Goal: Task Accomplishment & Management: Complete application form

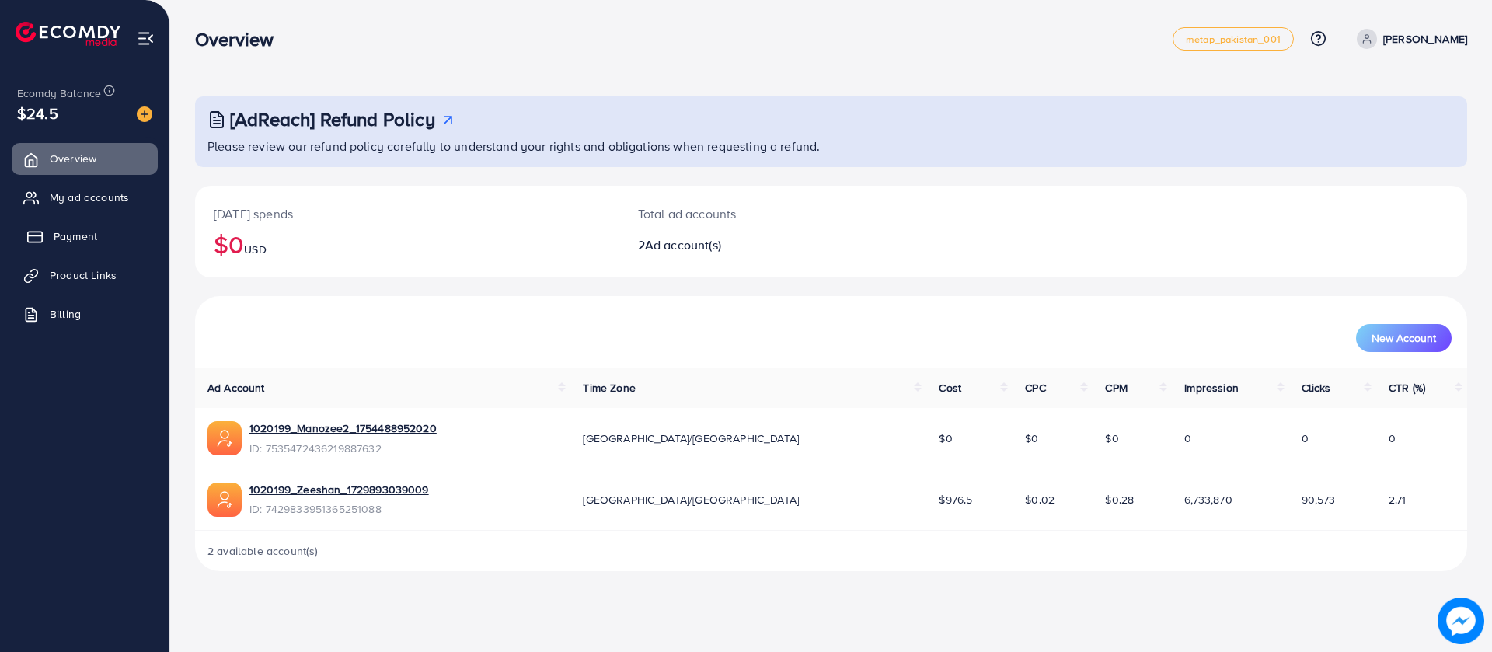
click at [50, 242] on link "Payment" at bounding box center [85, 236] width 146 height 31
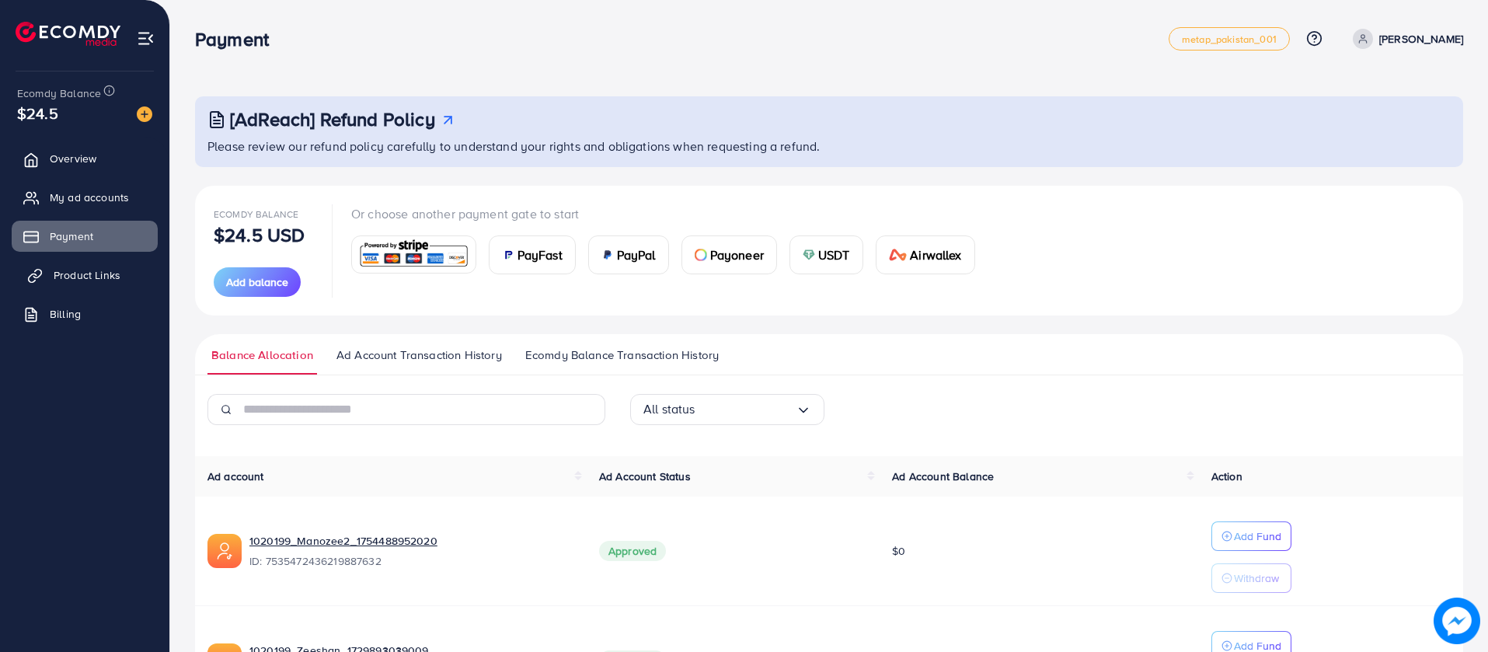
click at [58, 268] on span "Product Links" at bounding box center [87, 275] width 67 height 16
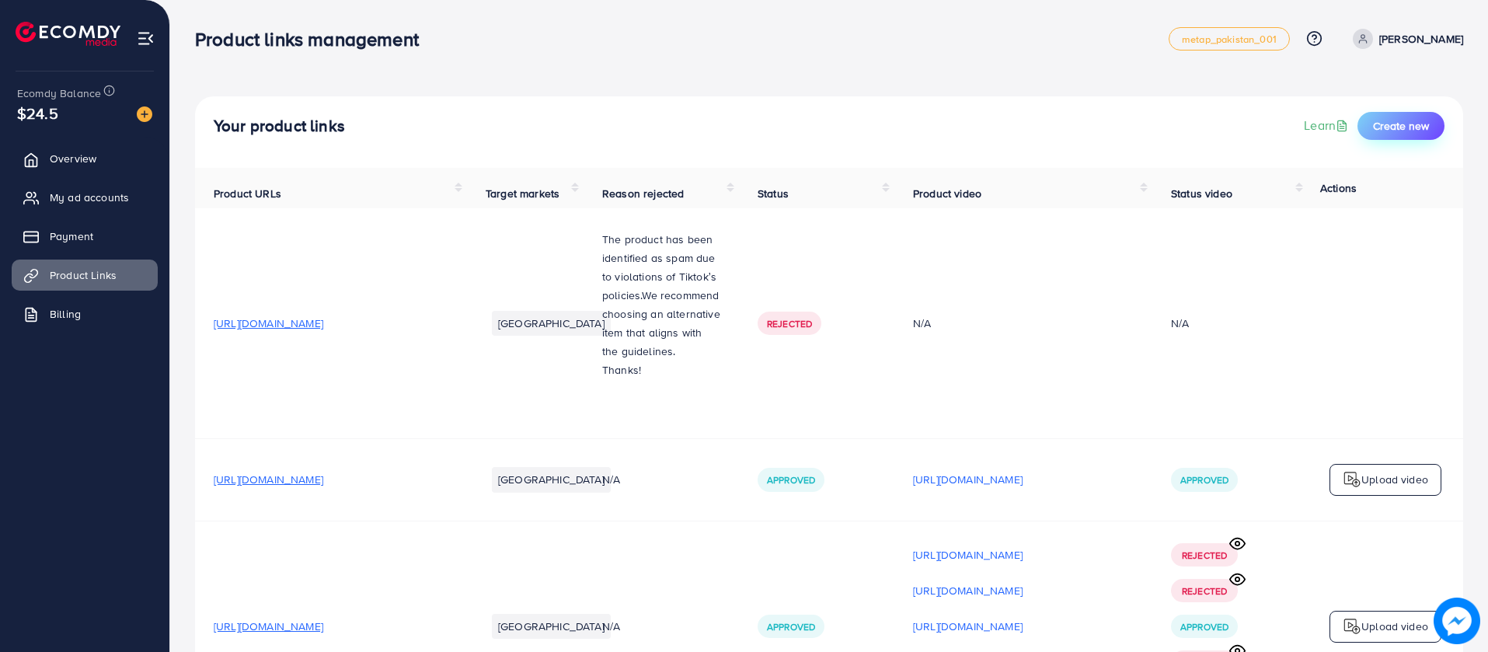
click at [1363, 131] on button "Create new" at bounding box center [1401, 126] width 87 height 28
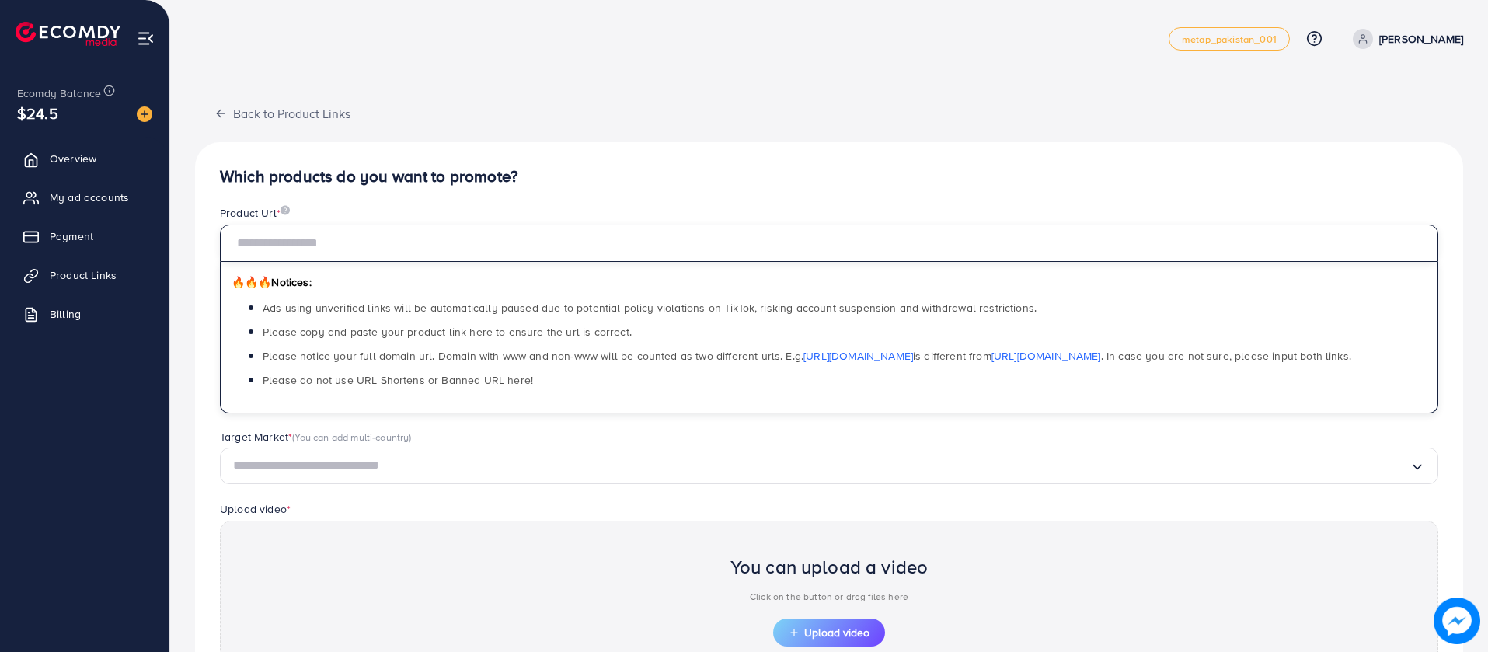
click at [597, 250] on input "text" at bounding box center [829, 243] width 1219 height 37
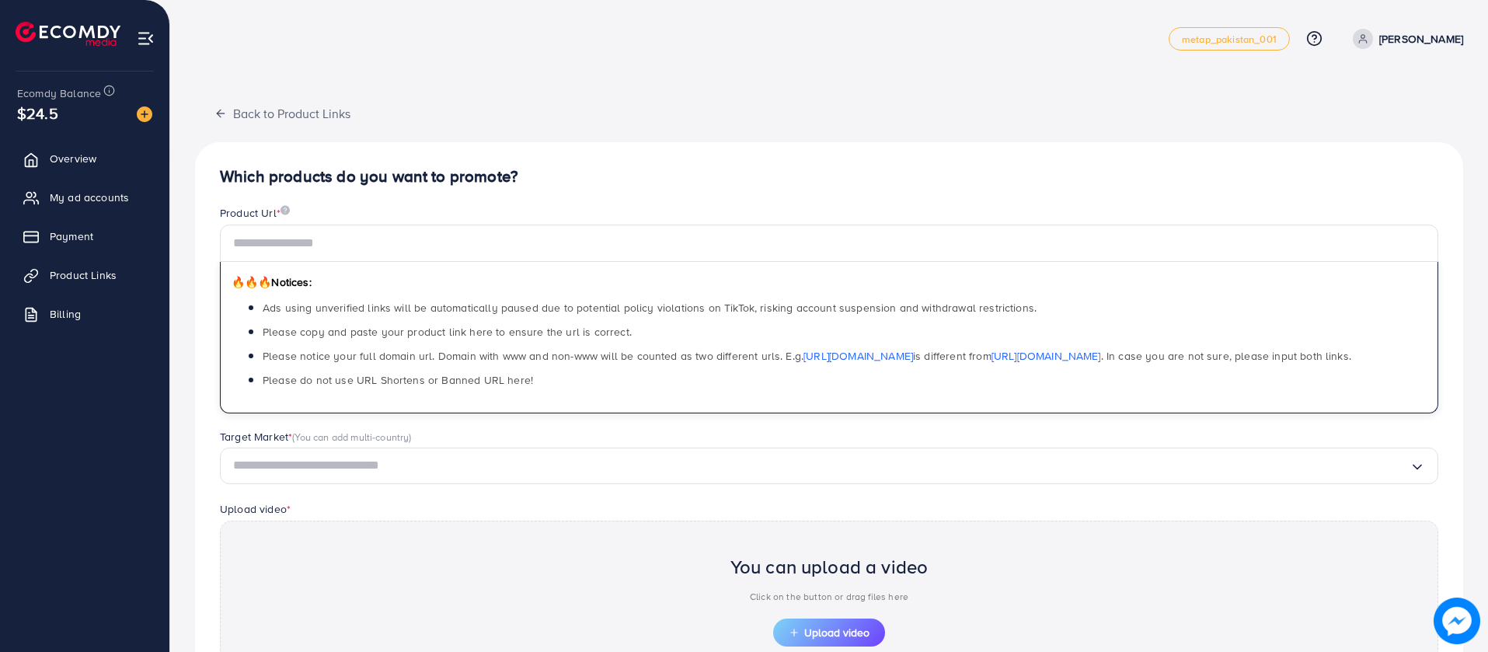
click at [807, 52] on div "metap_pakistan_001 Help Center Contact Support Plans and Pricing Term and polic…" at bounding box center [829, 39] width 1268 height 44
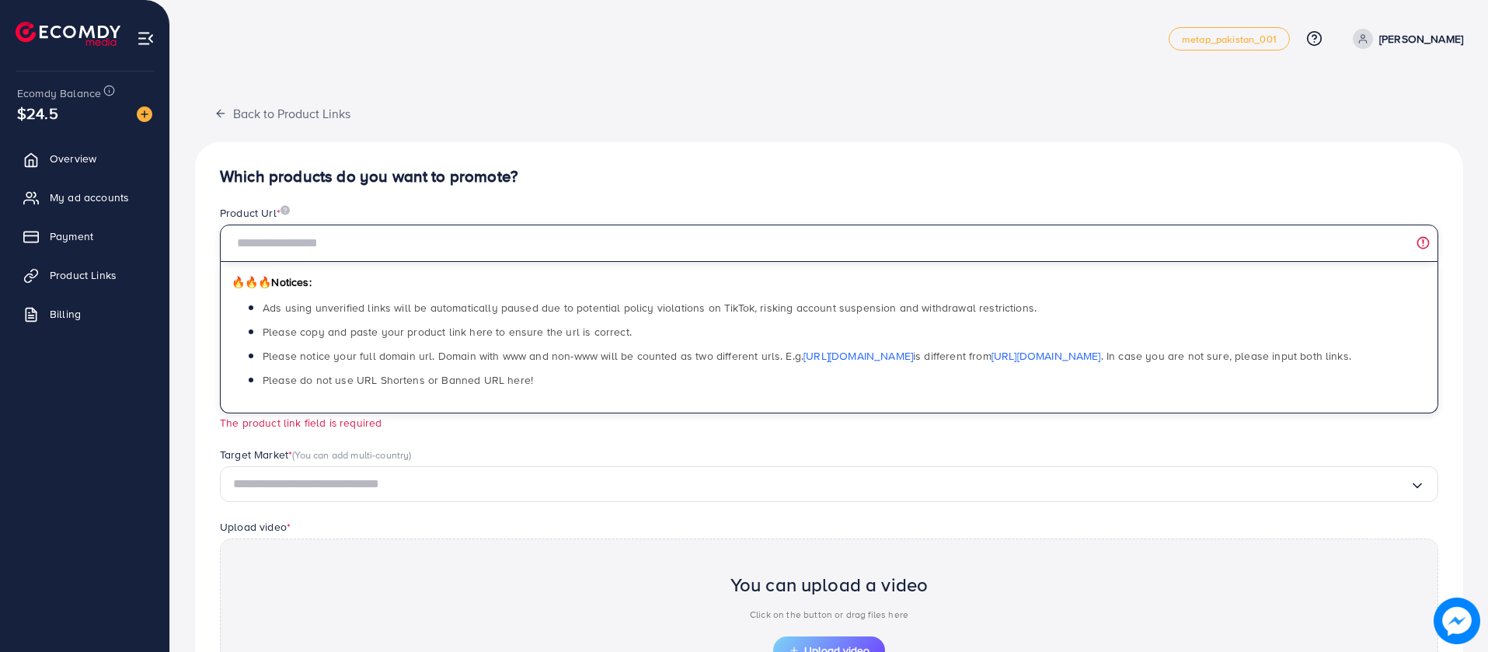
click at [622, 246] on input "text" at bounding box center [829, 243] width 1219 height 37
paste input "**********"
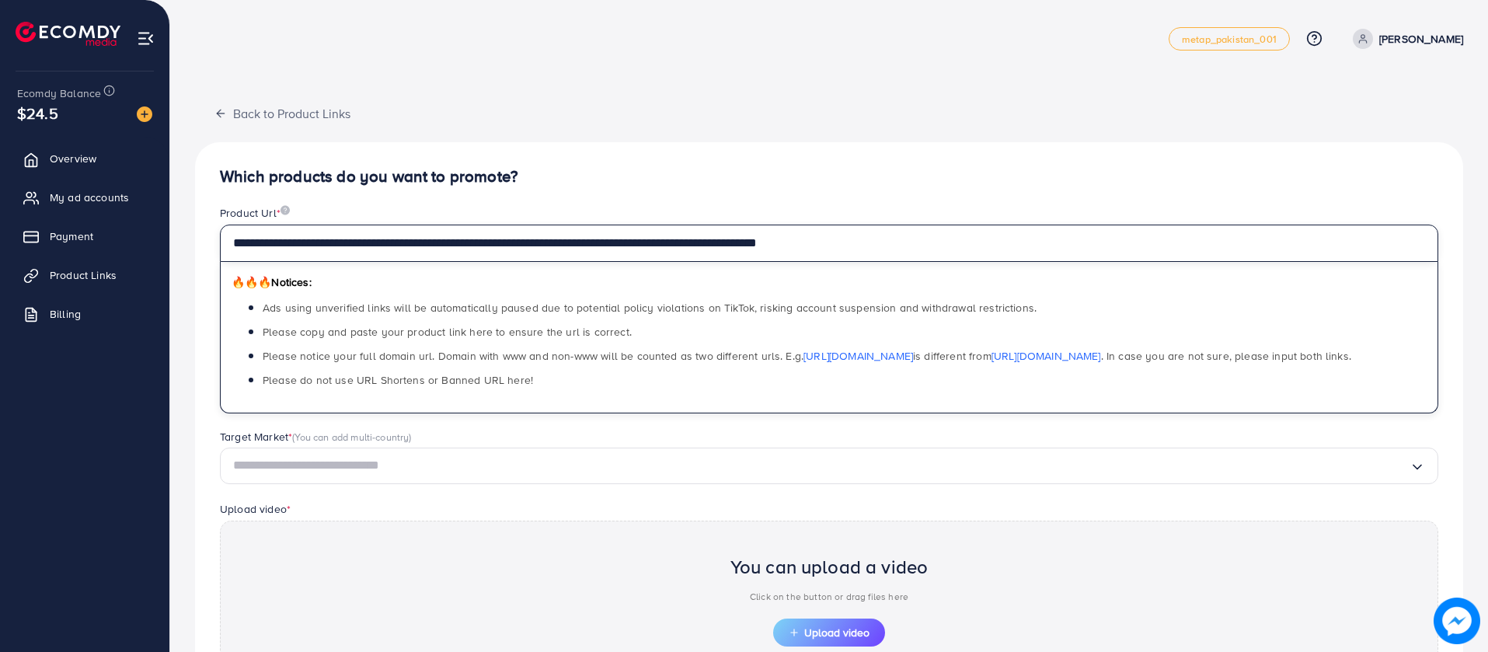
type input "**********"
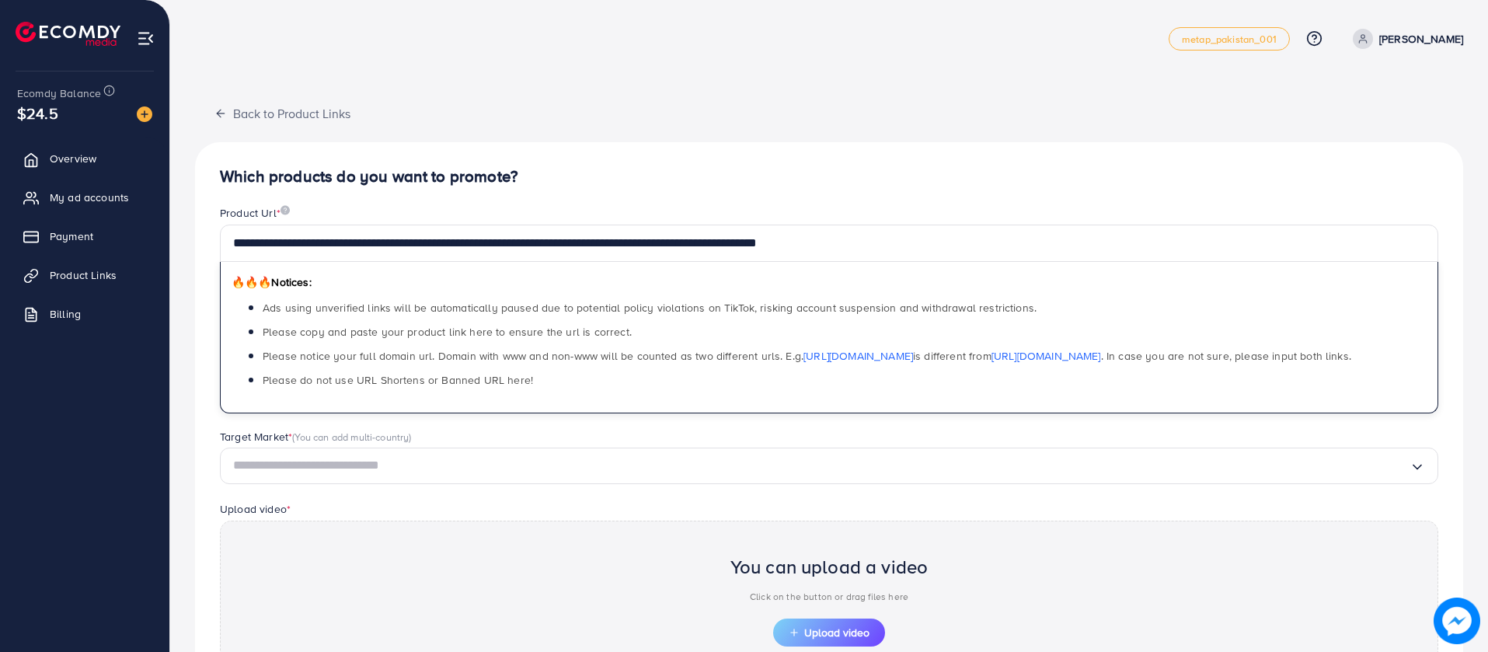
click at [570, 464] on input "Search for option" at bounding box center [821, 466] width 1177 height 24
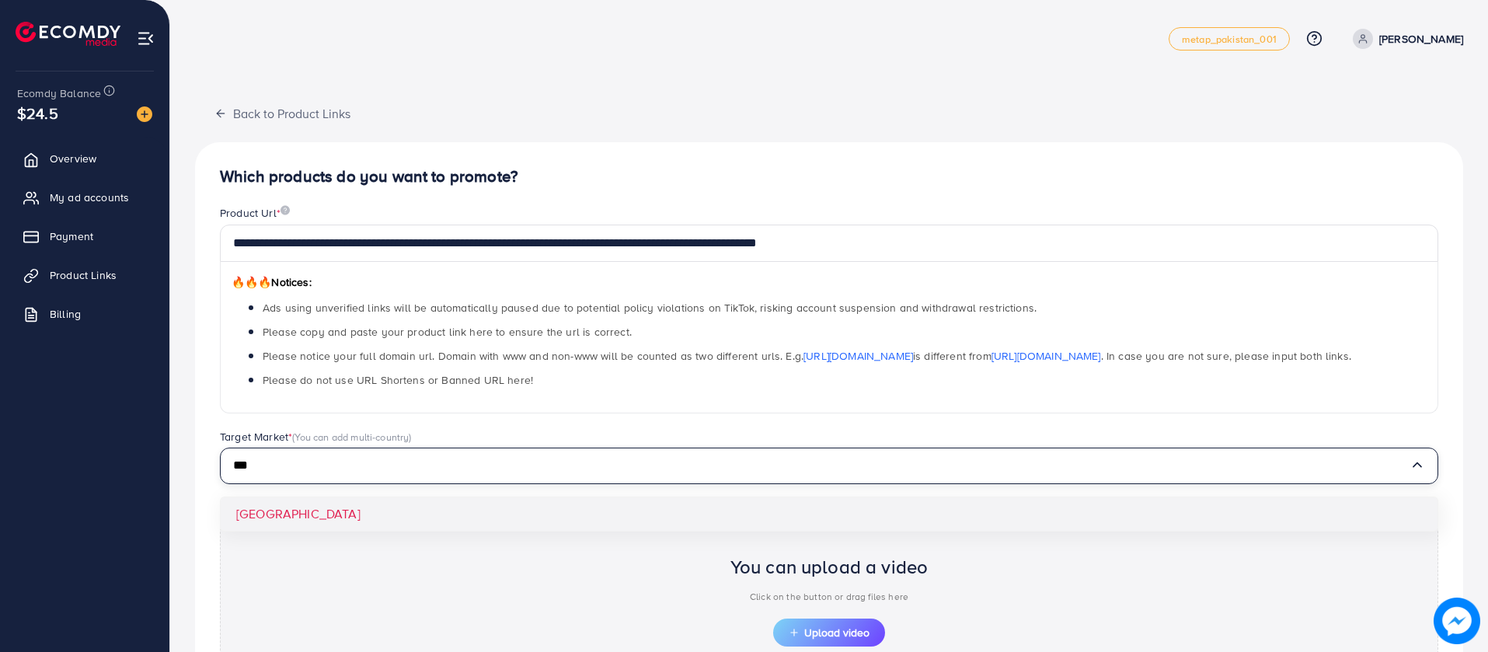
type input "***"
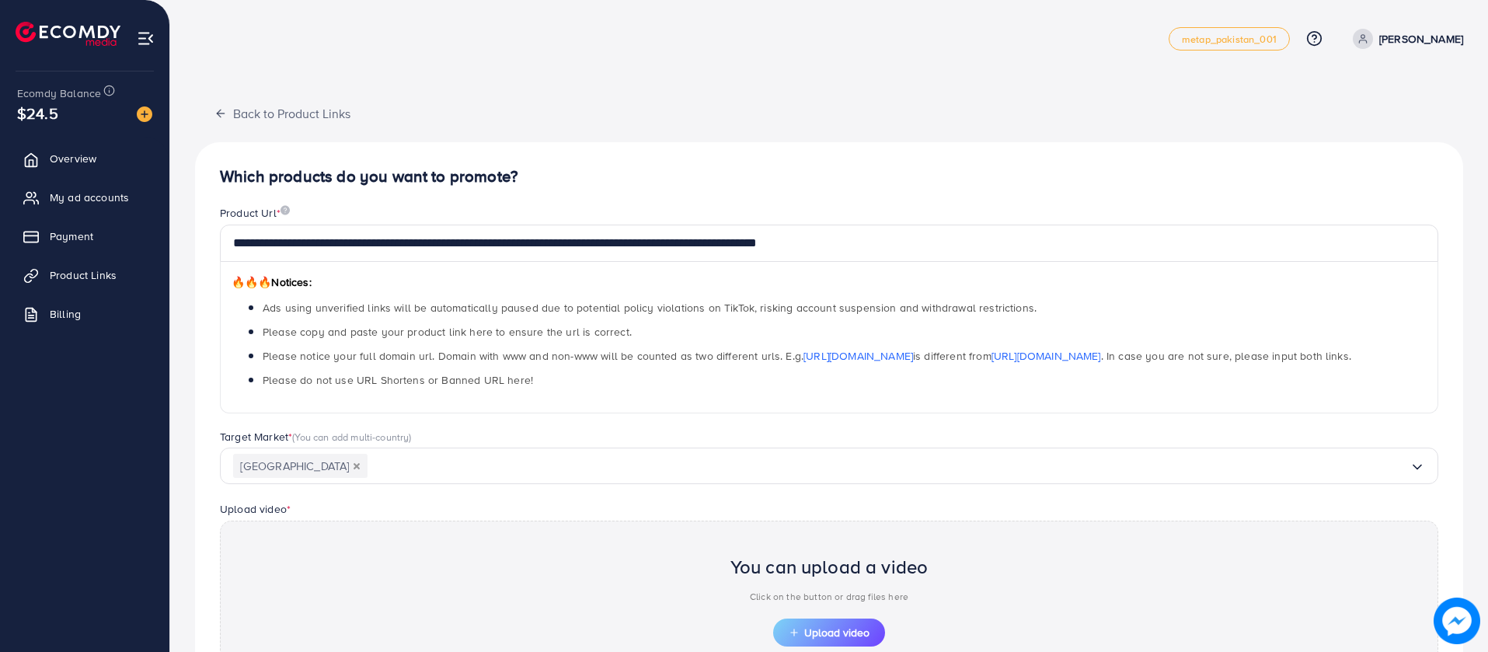
click at [588, 517] on div "**********" at bounding box center [829, 467] width 1268 height 651
click at [818, 623] on button "Upload video" at bounding box center [829, 633] width 112 height 28
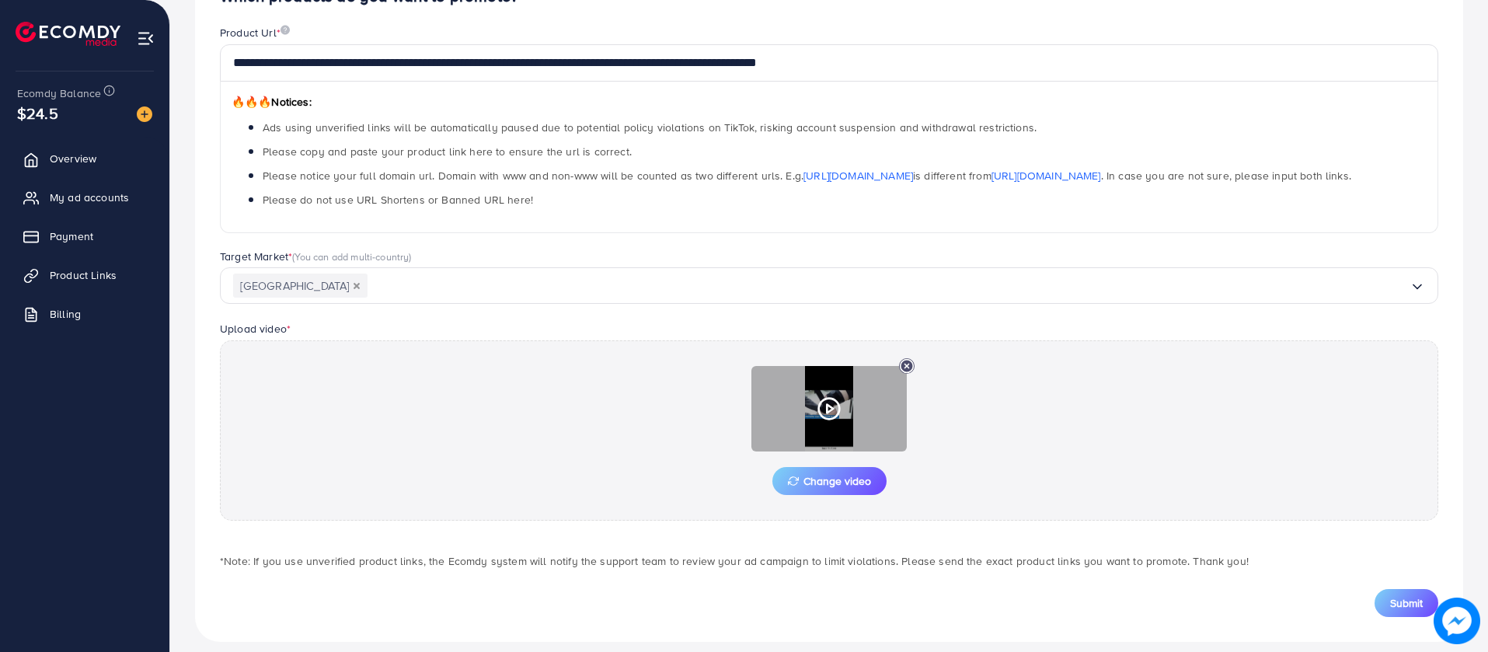
scroll to position [194, 0]
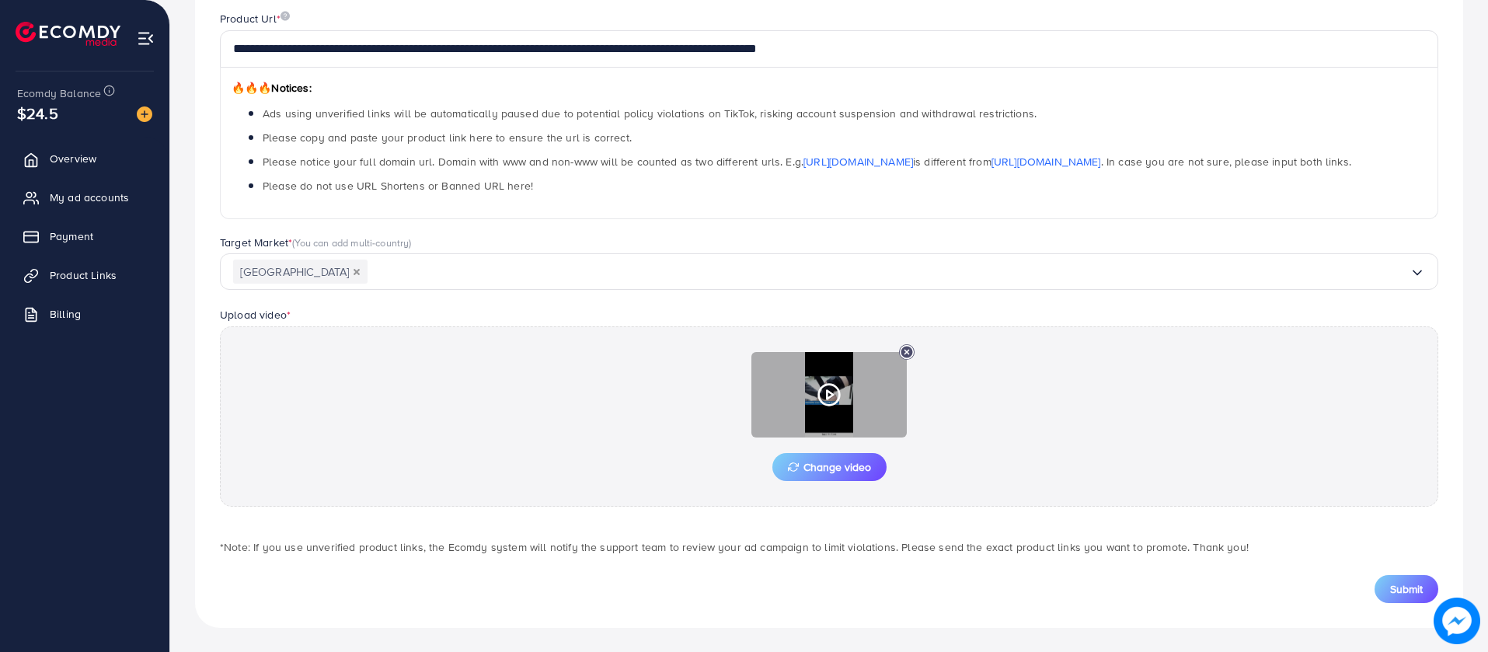
click at [905, 351] on line at bounding box center [907, 353] width 4 height 4
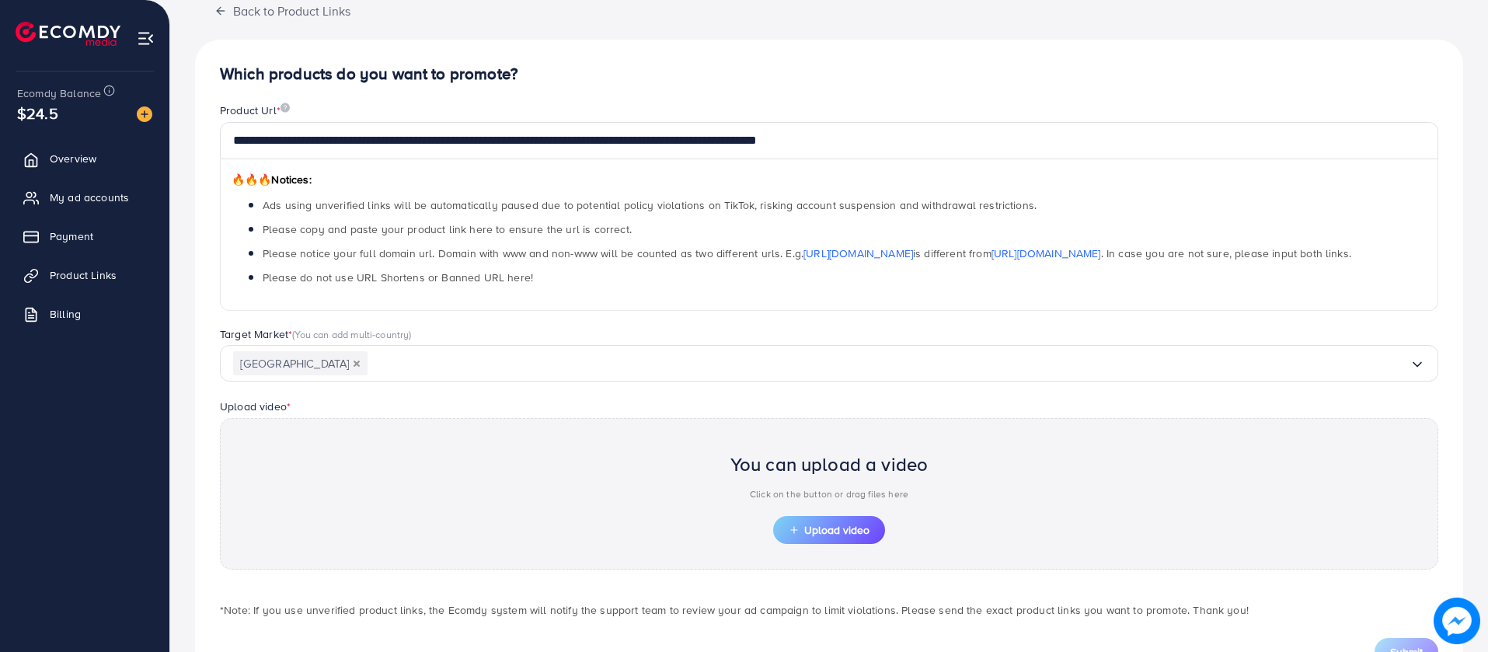
scroll to position [0, 0]
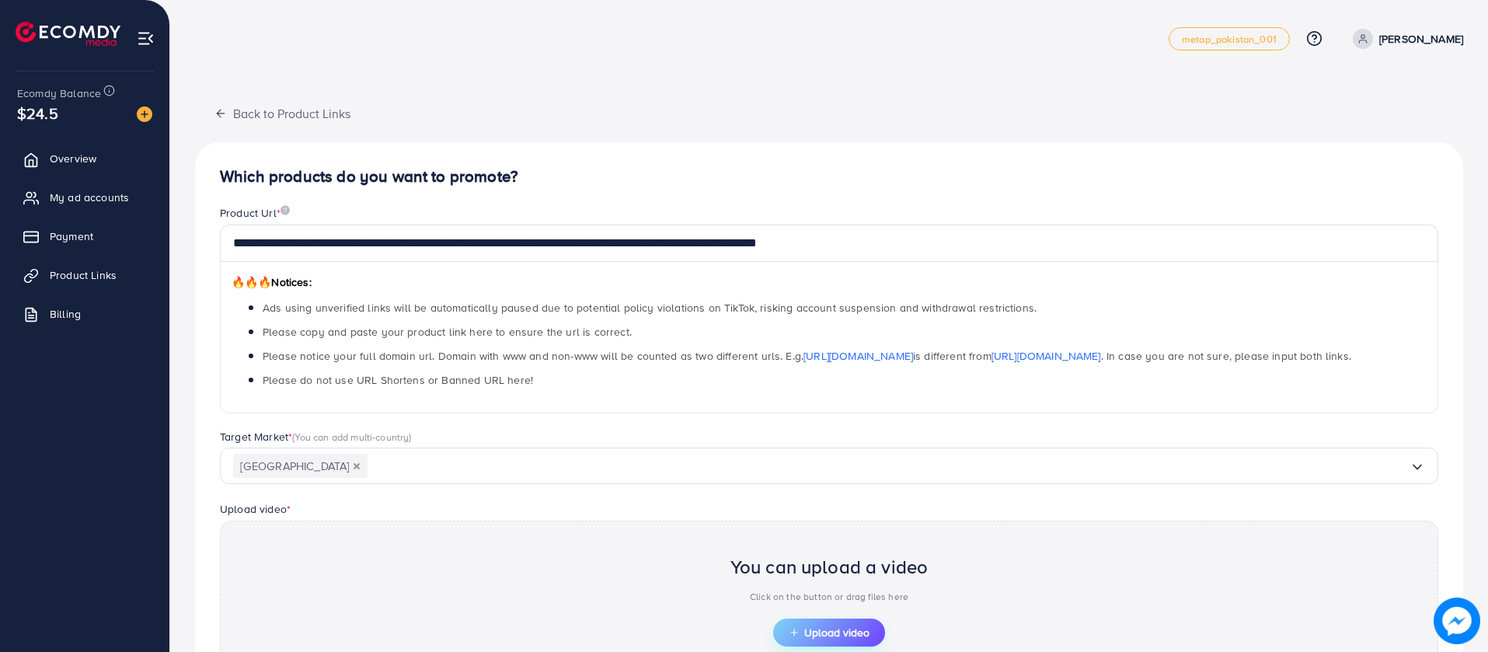
click at [868, 640] on button "Upload video" at bounding box center [829, 633] width 112 height 28
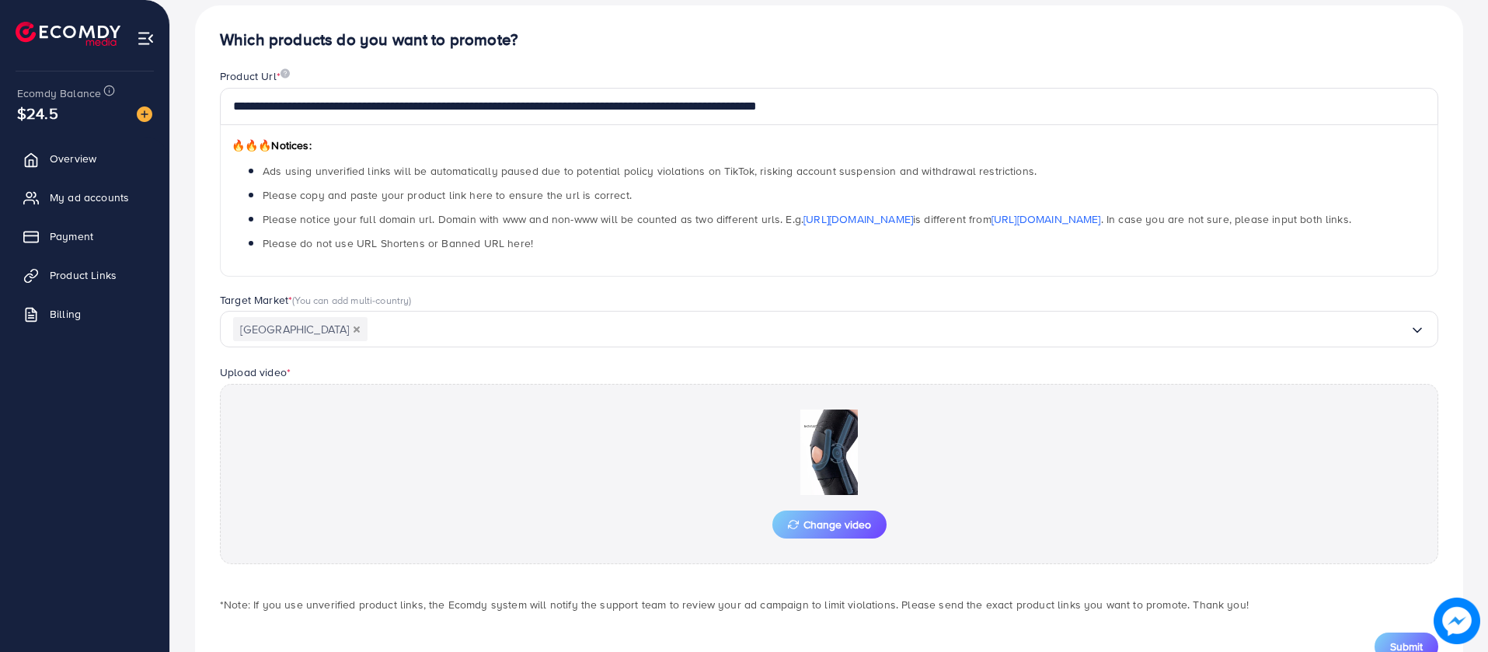
scroll to position [195, 0]
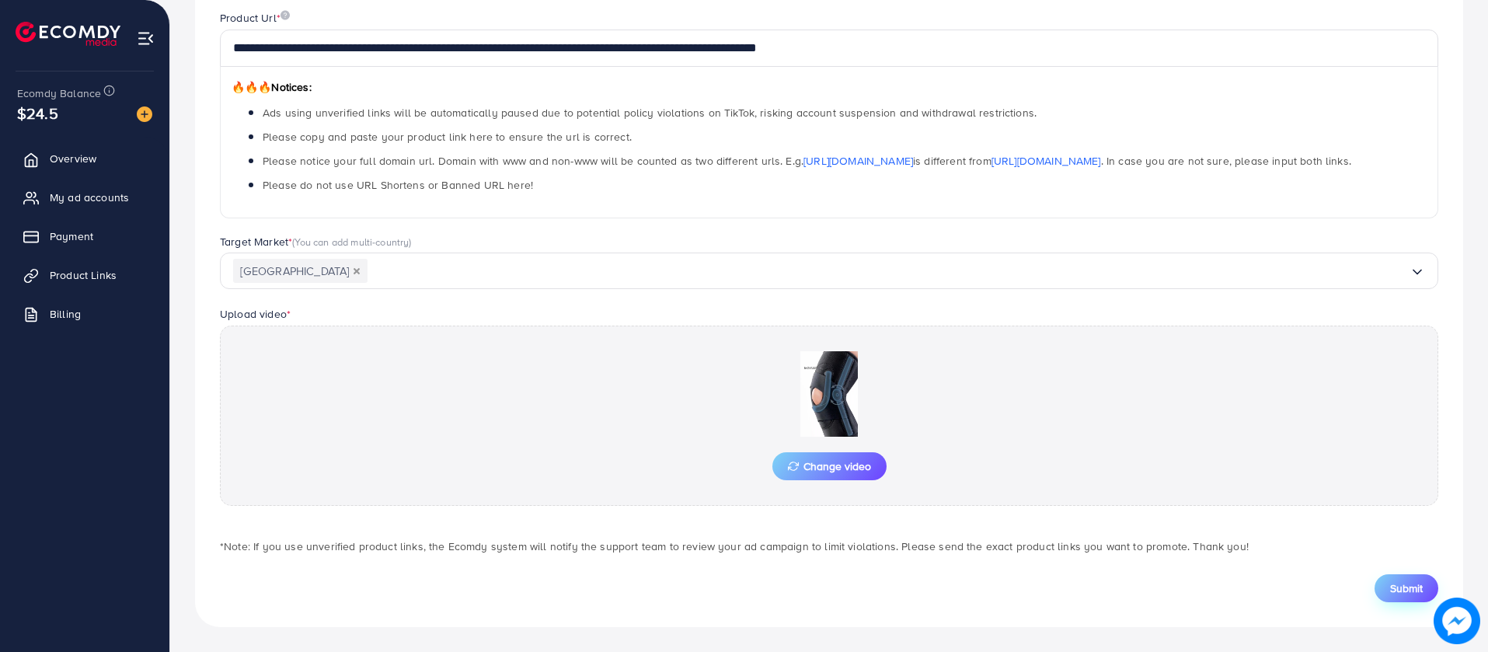
click at [1404, 591] on span "Submit" at bounding box center [1406, 589] width 33 height 16
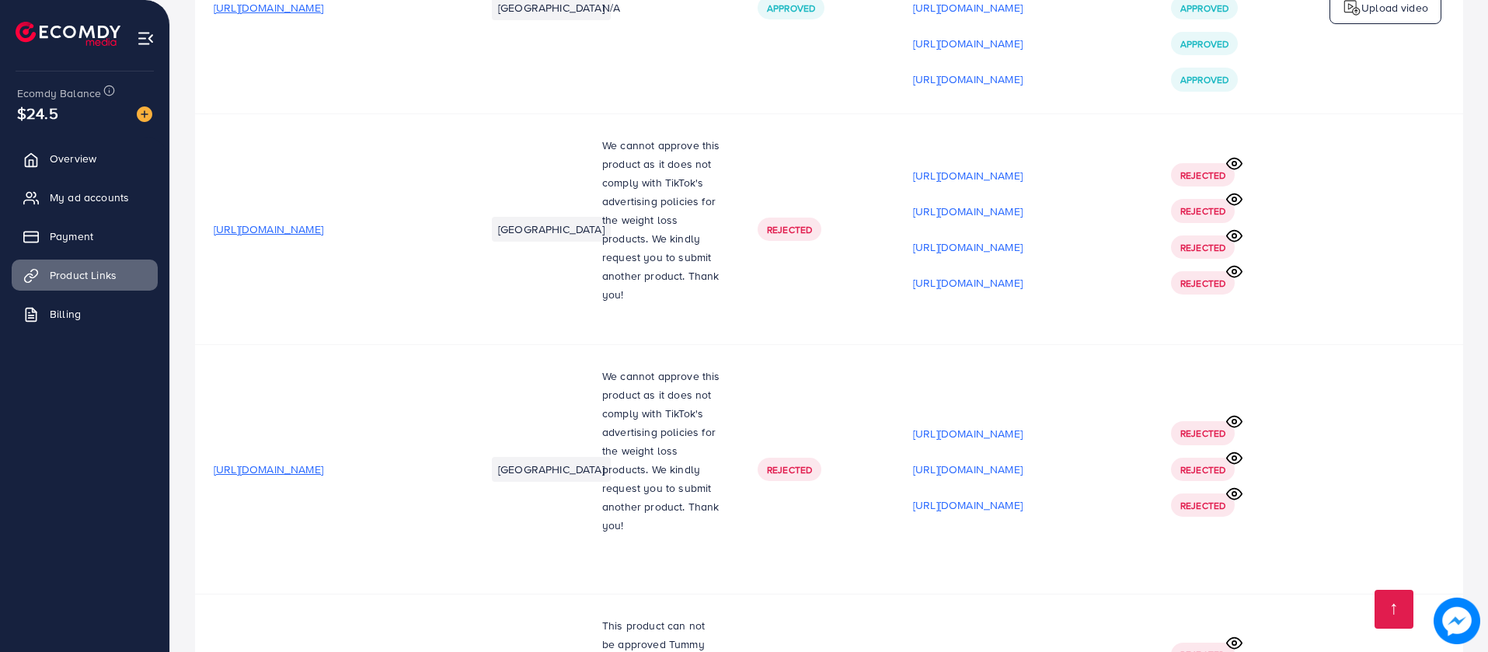
scroll to position [3057, 0]
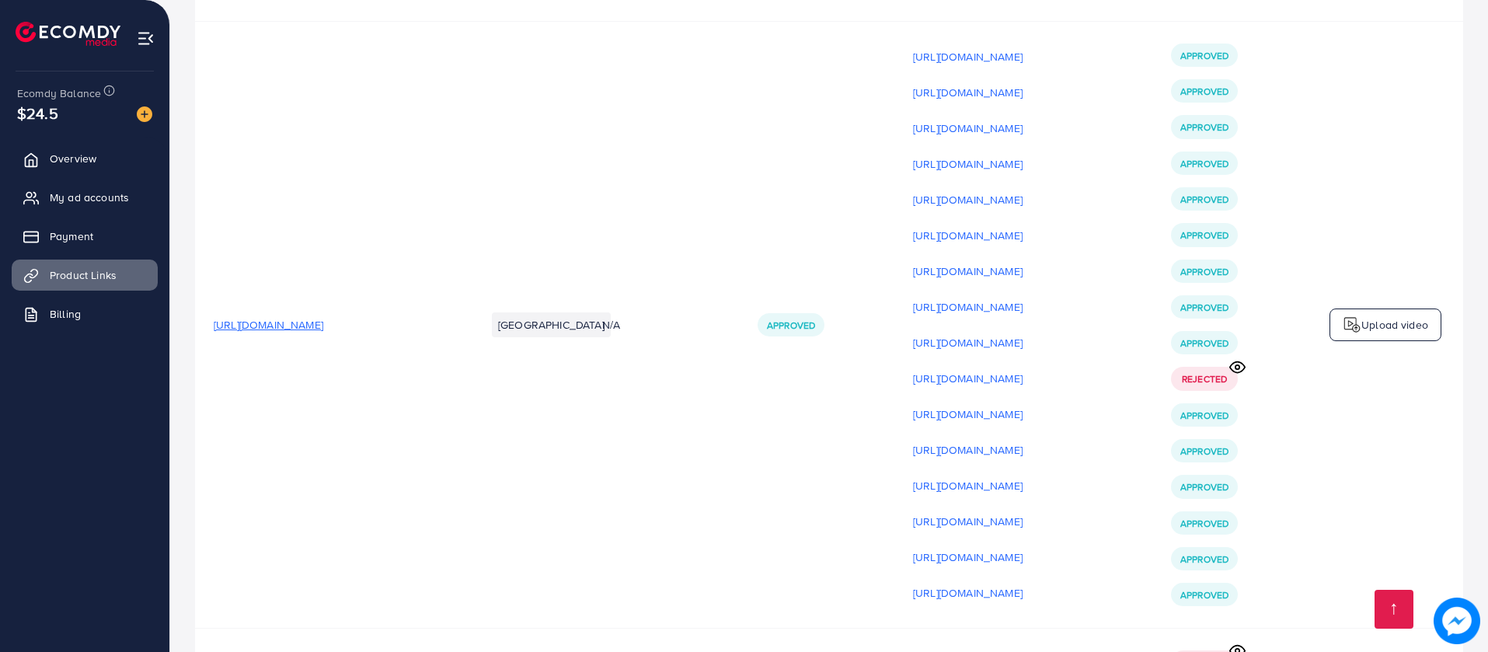
click at [1023, 445] on p "[URL][DOMAIN_NAME]" at bounding box center [968, 450] width 110 height 19
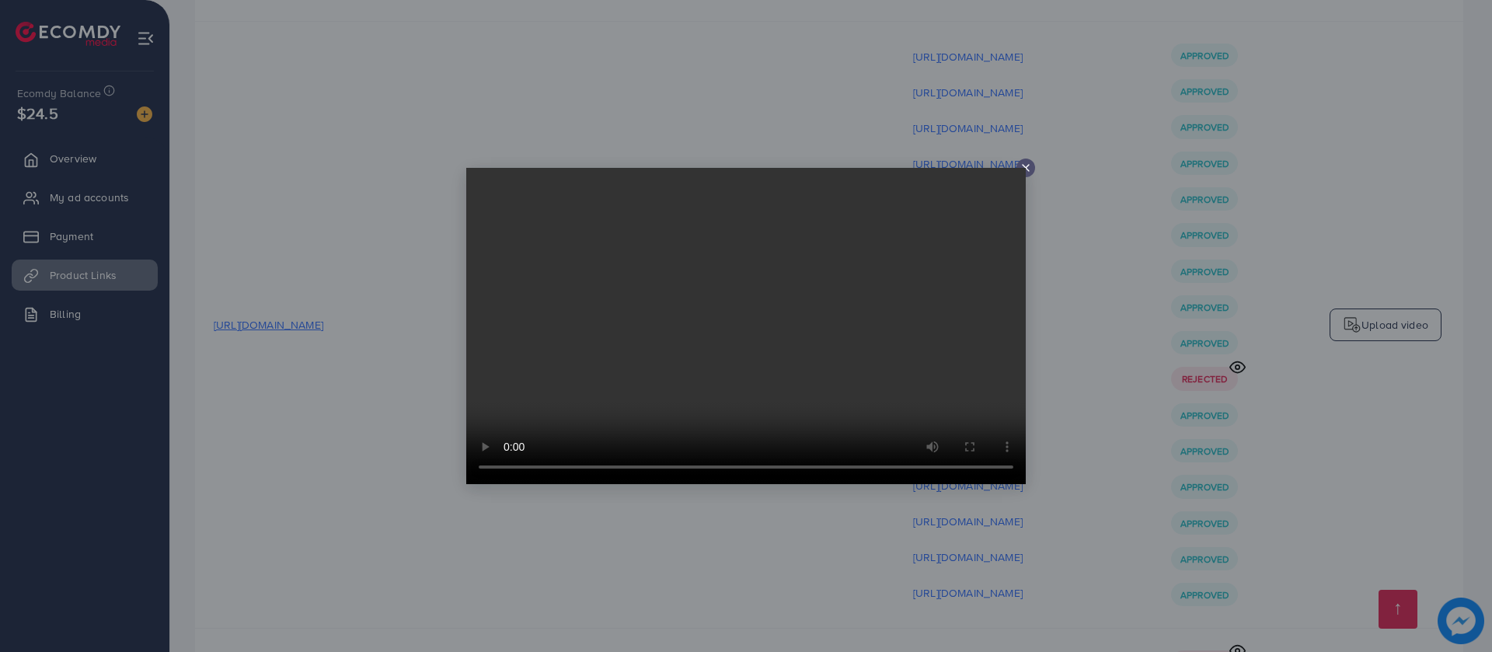
click at [1026, 166] on icon at bounding box center [1026, 168] width 12 height 12
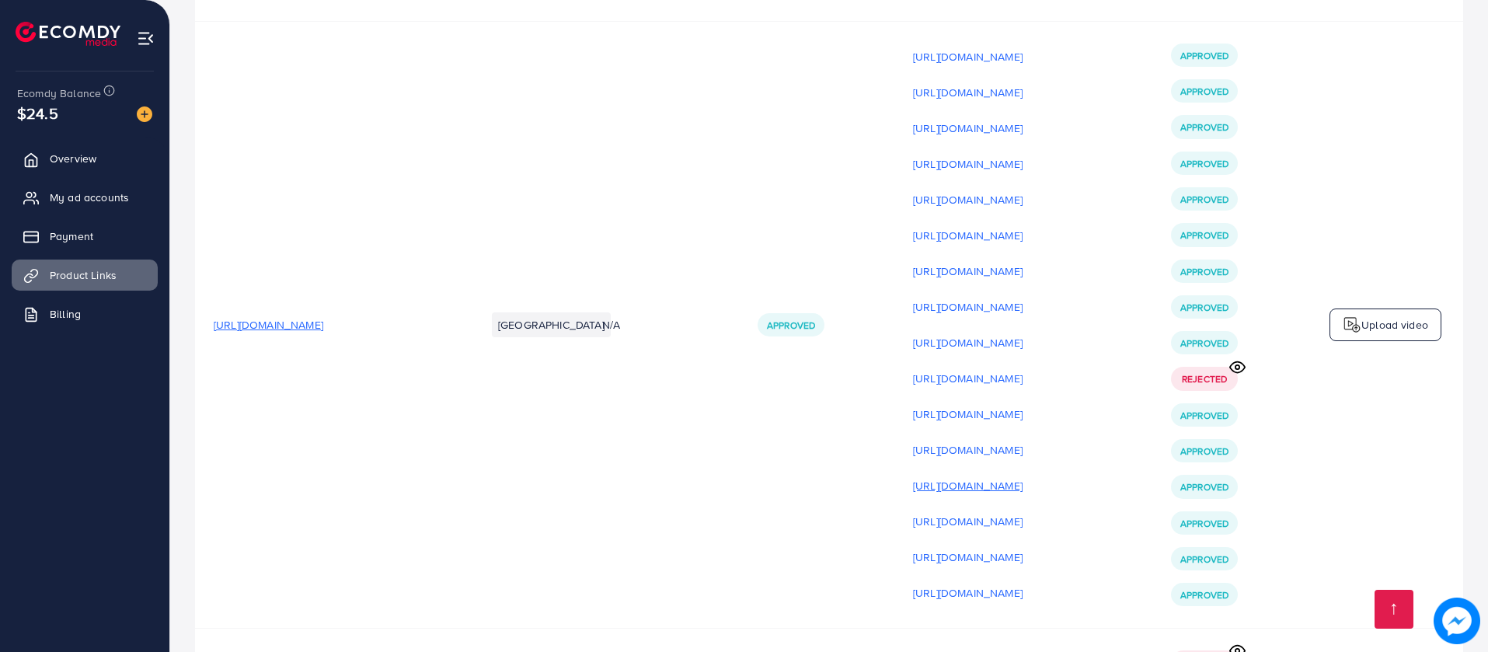
click at [1016, 495] on p "[URL][DOMAIN_NAME]" at bounding box center [968, 485] width 110 height 19
click at [1013, 495] on p "[URL][DOMAIN_NAME]" at bounding box center [968, 485] width 110 height 19
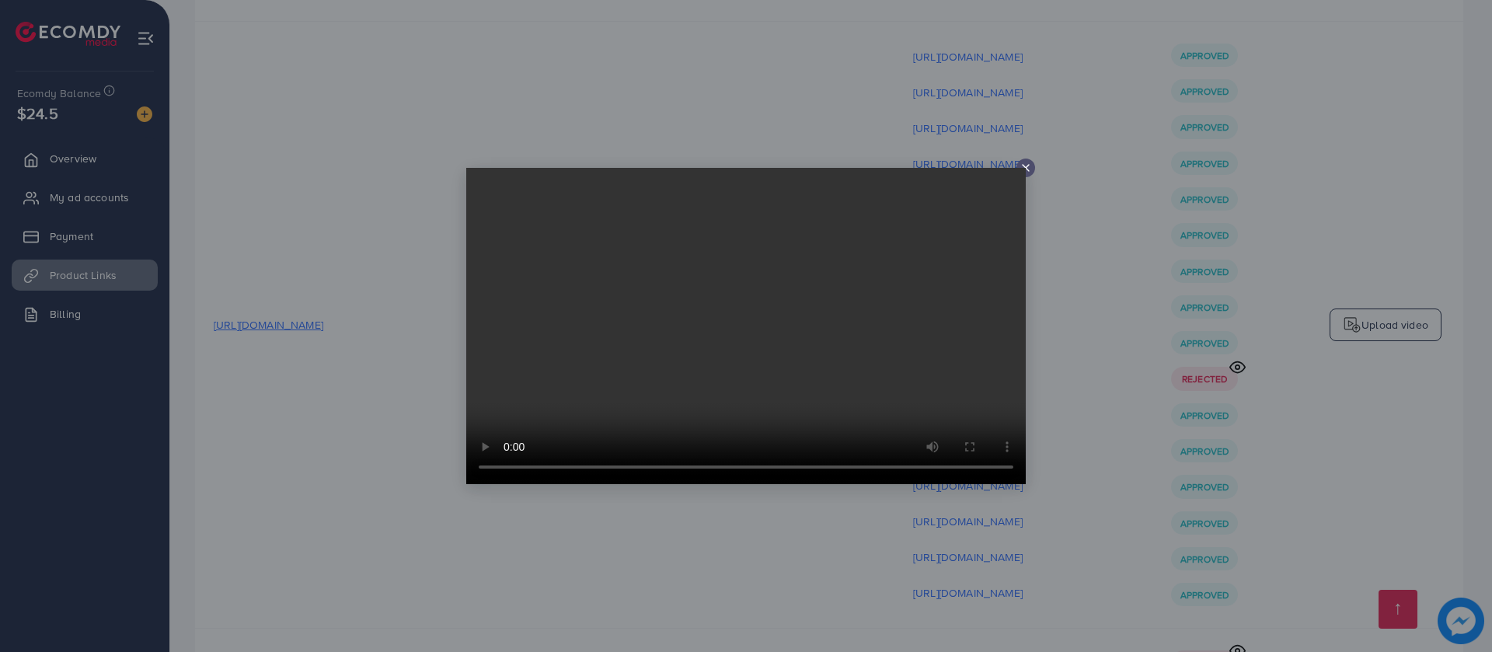
click at [1029, 165] on line at bounding box center [1026, 168] width 6 height 6
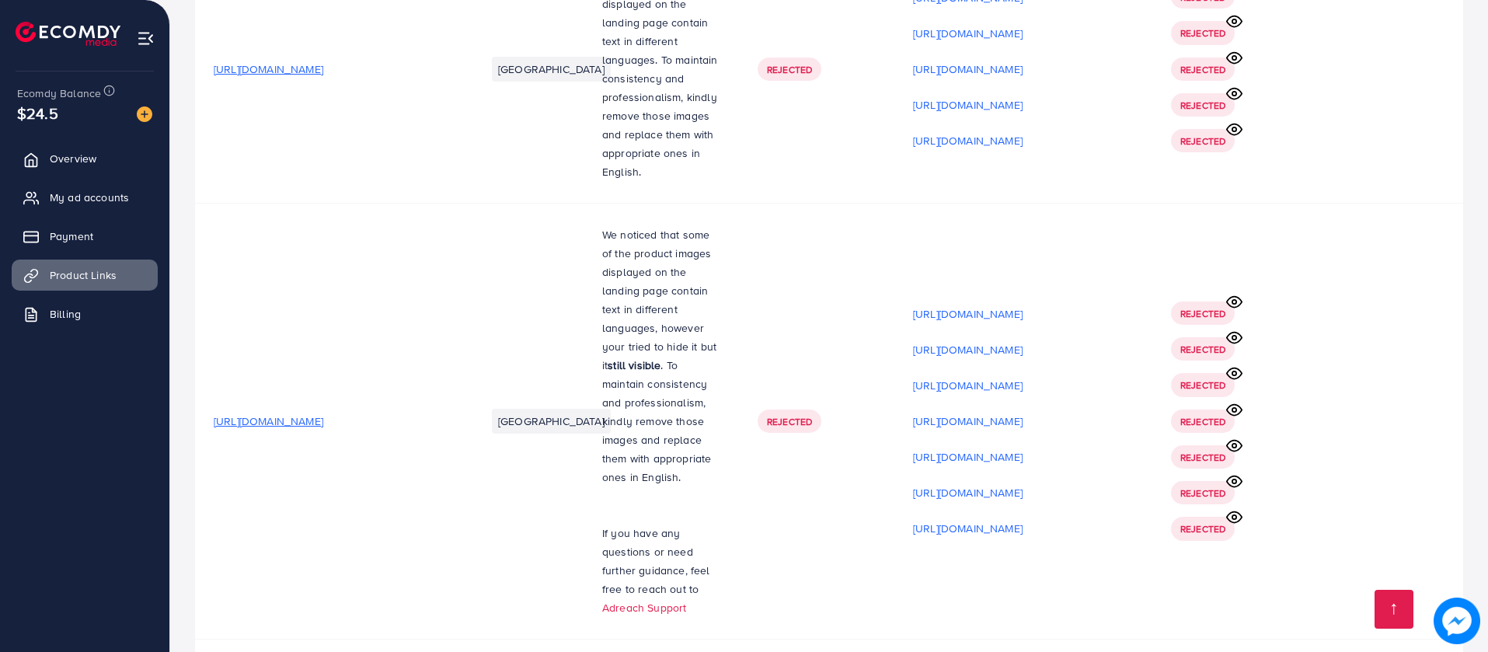
scroll to position [15269, 0]
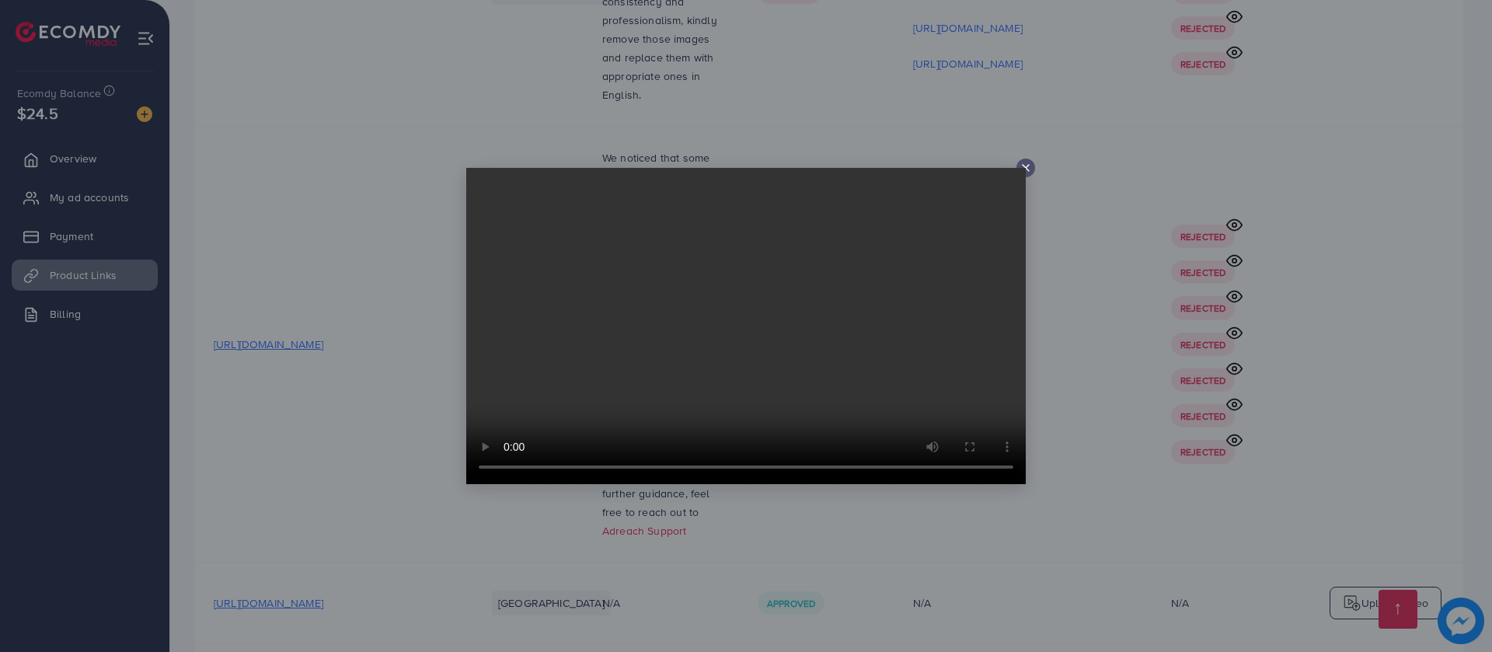
click at [1030, 162] on icon at bounding box center [1026, 168] width 12 height 12
